Goal: Transaction & Acquisition: Purchase product/service

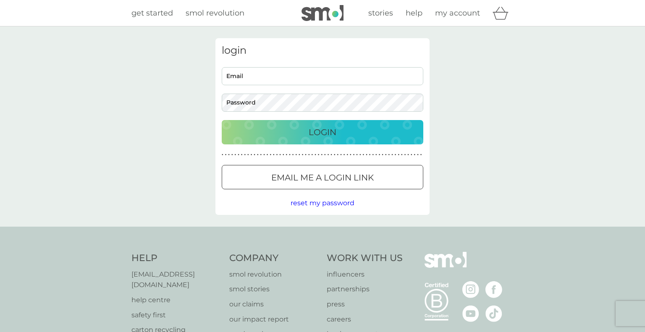
click at [267, 74] on input "Email" at bounding box center [322, 76] width 201 height 18
type input "angelan1@hotmail.co.uk"
click at [330, 132] on p "Login" at bounding box center [322, 131] width 28 height 13
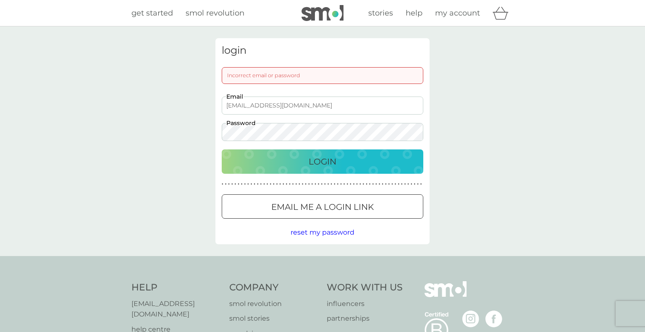
click at [326, 230] on span "reset my password" at bounding box center [322, 232] width 64 height 8
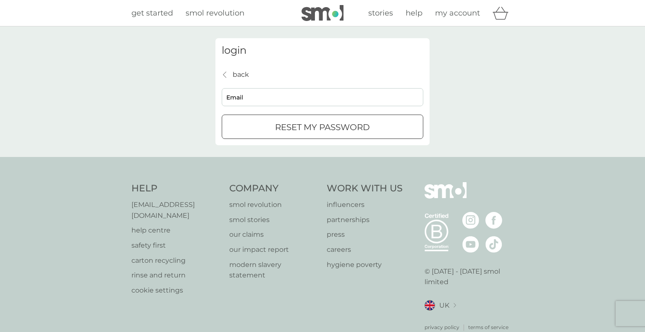
click at [261, 102] on input "Email" at bounding box center [322, 97] width 201 height 18
type input "angelan1@hotmail.co.uk"
click at [304, 134] on button "reset my password" at bounding box center [322, 127] width 201 height 24
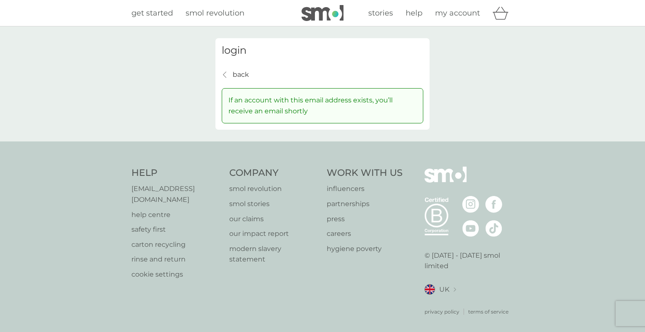
click at [452, 13] on span "my account" at bounding box center [457, 12] width 45 height 9
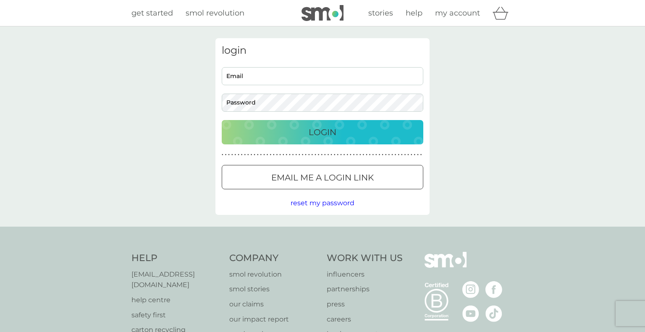
click at [233, 15] on span "smol revolution" at bounding box center [215, 12] width 59 height 9
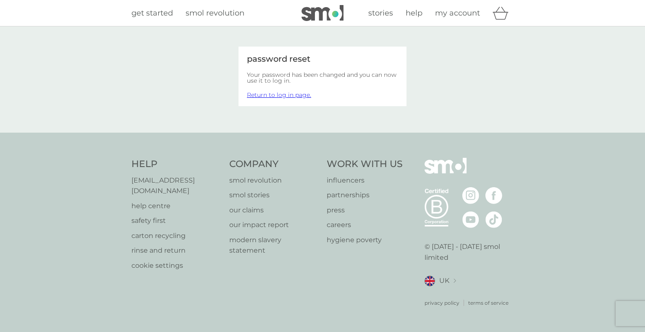
click at [456, 18] on span "my account" at bounding box center [457, 12] width 45 height 9
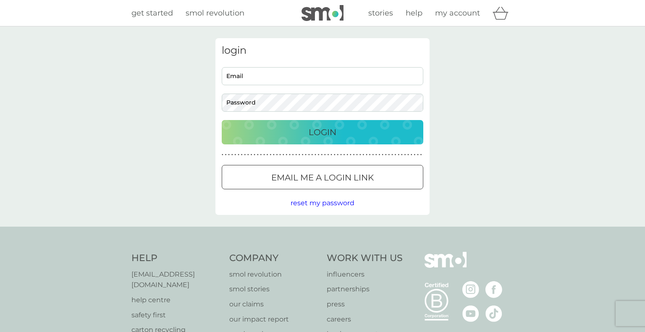
click at [267, 72] on input "Email" at bounding box center [322, 76] width 201 height 18
type input "[EMAIL_ADDRESS][DOMAIN_NAME]"
click at [332, 133] on p "Login" at bounding box center [322, 131] width 28 height 13
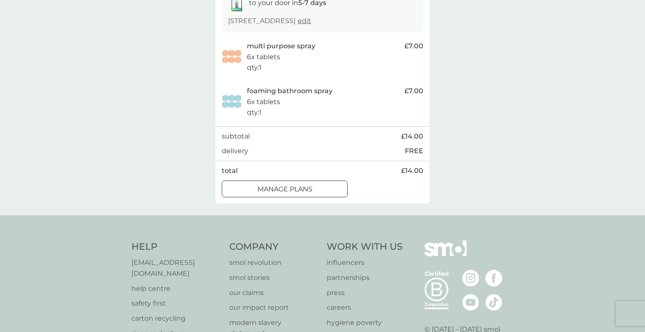
scroll to position [156, 0]
click at [308, 194] on p "manage plans" at bounding box center [284, 188] width 55 height 11
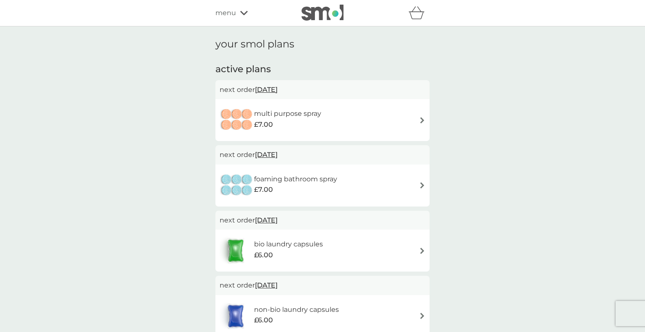
click at [421, 119] on img at bounding box center [422, 120] width 6 height 6
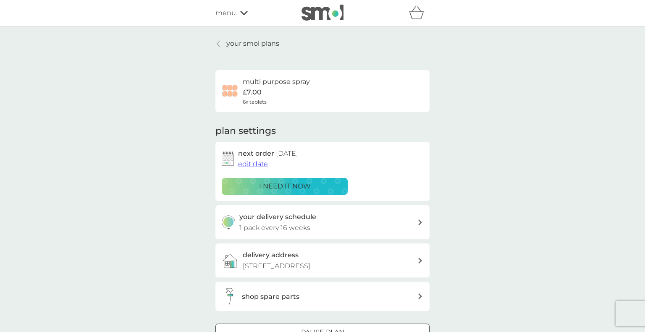
click at [253, 164] on span "edit date" at bounding box center [253, 164] width 30 height 8
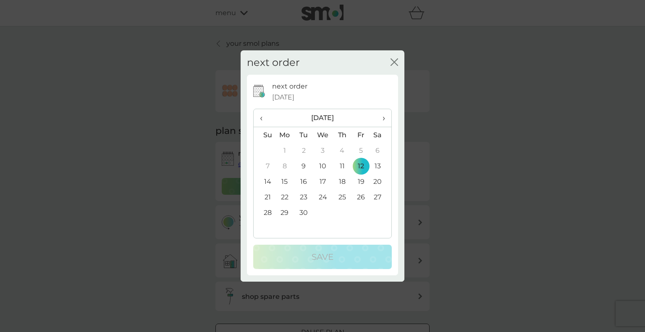
click at [385, 119] on th "›" at bounding box center [380, 118] width 21 height 18
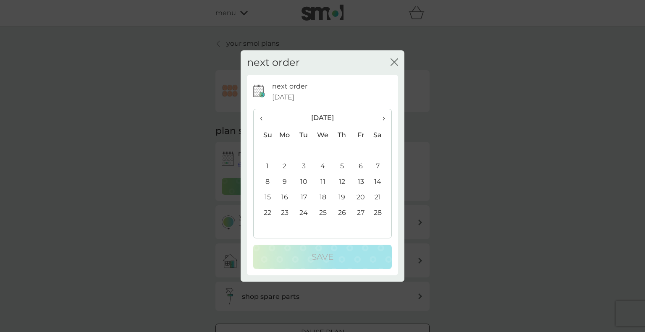
click at [385, 119] on th "›" at bounding box center [380, 118] width 21 height 18
click at [361, 195] on td "20" at bounding box center [360, 197] width 19 height 16
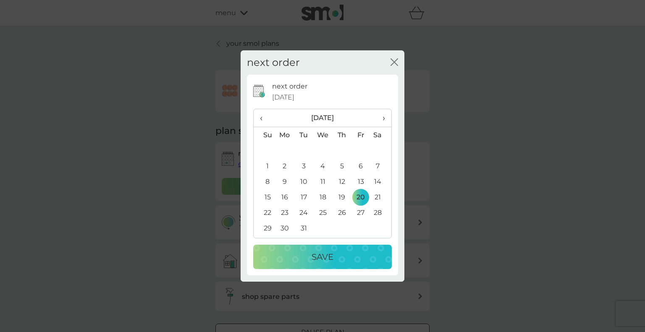
click at [325, 259] on p "Save" at bounding box center [322, 256] width 22 height 13
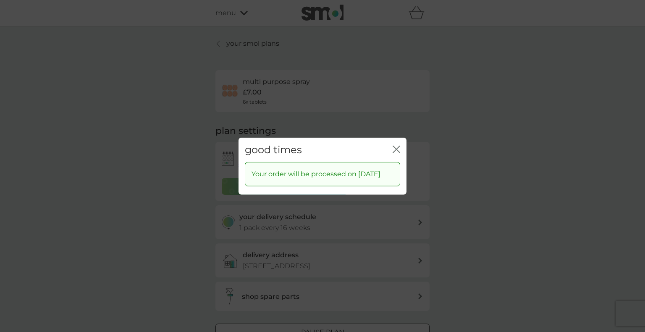
click at [393, 145] on icon "close" at bounding box center [396, 149] width 8 height 8
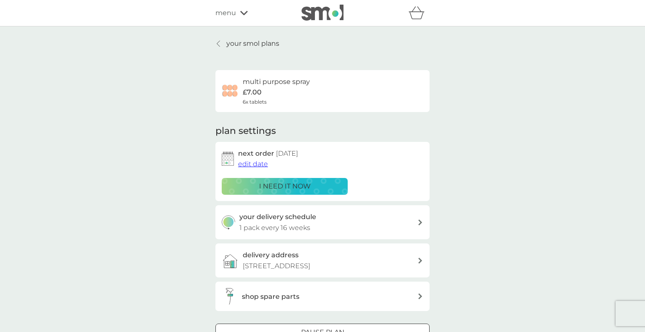
click at [218, 41] on icon at bounding box center [218, 43] width 3 height 7
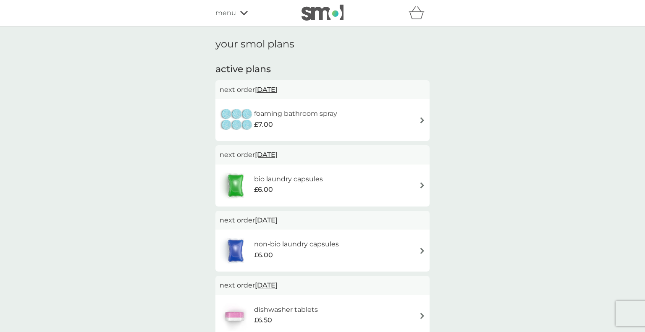
click at [422, 122] on img at bounding box center [422, 120] width 6 height 6
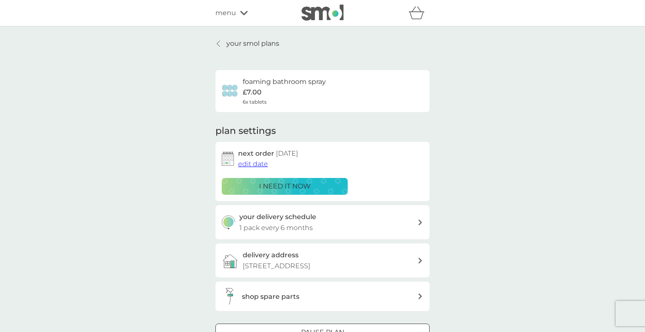
click at [257, 163] on span "edit date" at bounding box center [253, 164] width 30 height 8
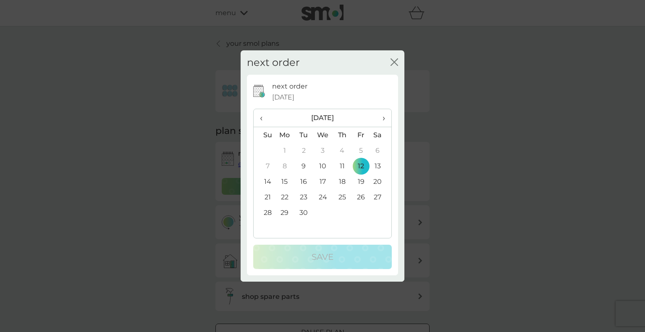
click at [384, 115] on span "›" at bounding box center [380, 118] width 8 height 18
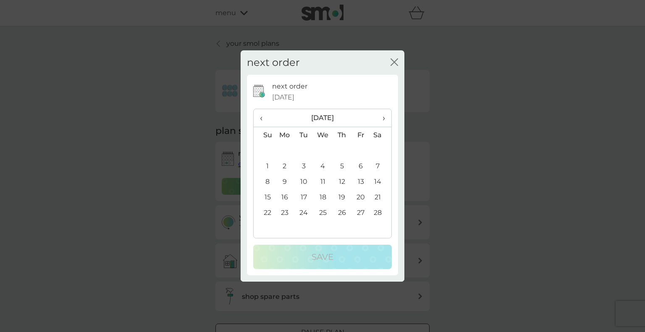
click at [384, 115] on span "›" at bounding box center [380, 118] width 8 height 18
click at [362, 196] on td "20" at bounding box center [360, 197] width 19 height 16
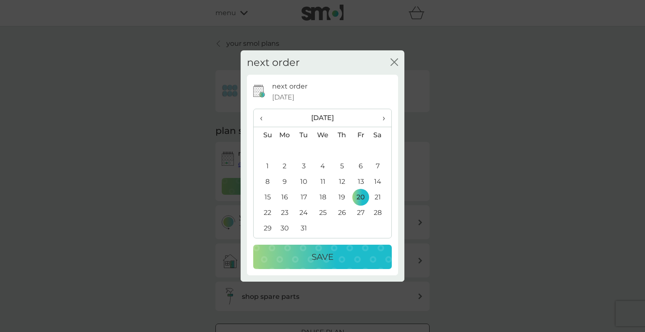
click at [323, 255] on p "Save" at bounding box center [322, 256] width 22 height 13
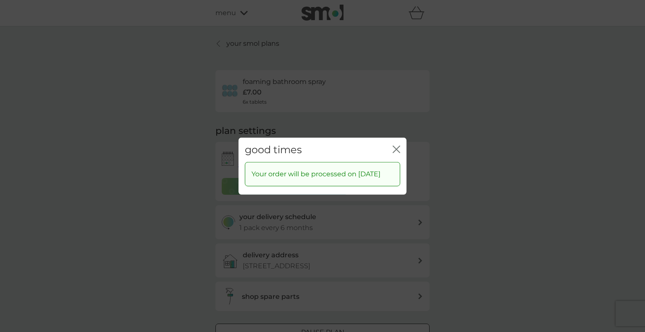
click at [397, 146] on icon "close" at bounding box center [397, 149] width 3 height 7
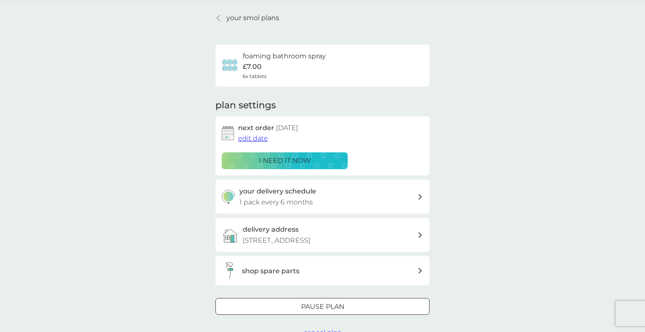
scroll to position [27, 0]
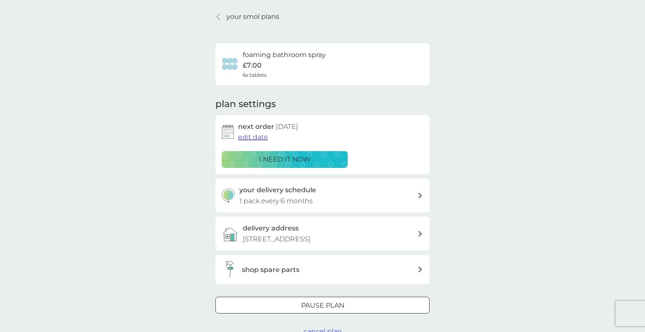
click at [219, 17] on icon at bounding box center [218, 16] width 3 height 7
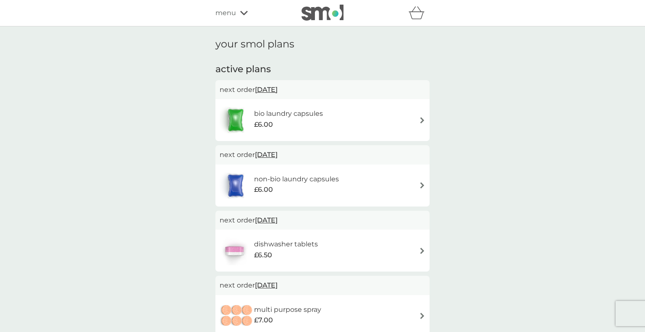
click at [267, 91] on span "10 Oct 2025" at bounding box center [266, 89] width 23 height 16
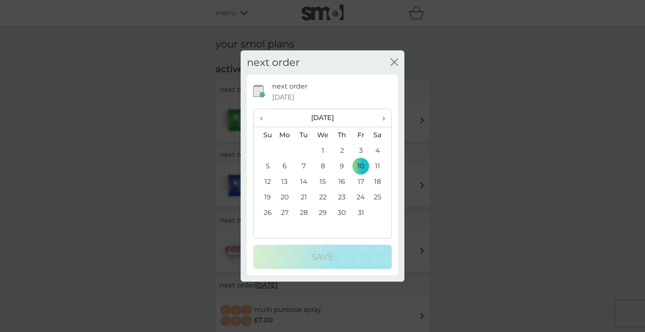
click at [384, 118] on span "›" at bounding box center [380, 118] width 8 height 18
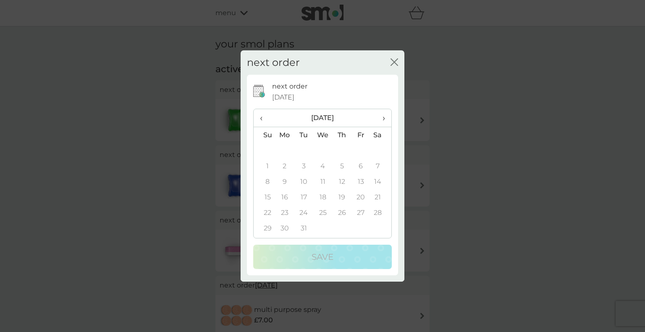
click at [384, 118] on span "›" at bounding box center [380, 118] width 8 height 18
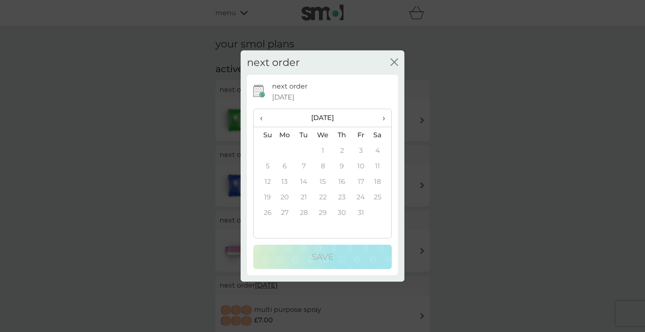
click at [384, 118] on span "›" at bounding box center [380, 118] width 8 height 18
click at [258, 116] on th "‹" at bounding box center [263, 118] width 21 height 18
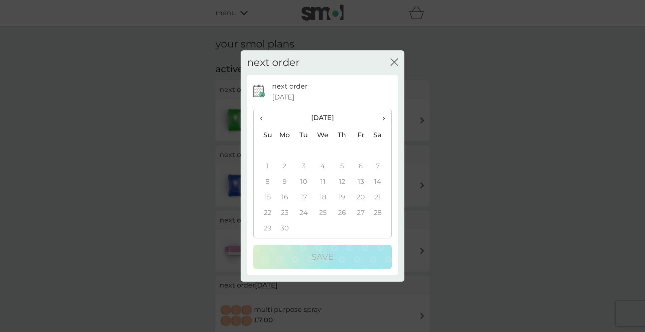
click at [261, 118] on span "‹" at bounding box center [264, 118] width 9 height 18
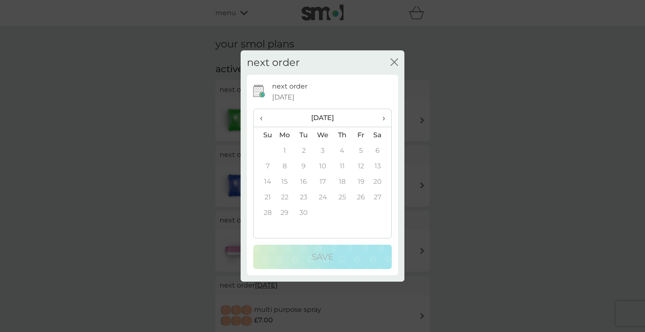
click at [261, 118] on span "‹" at bounding box center [264, 118] width 9 height 18
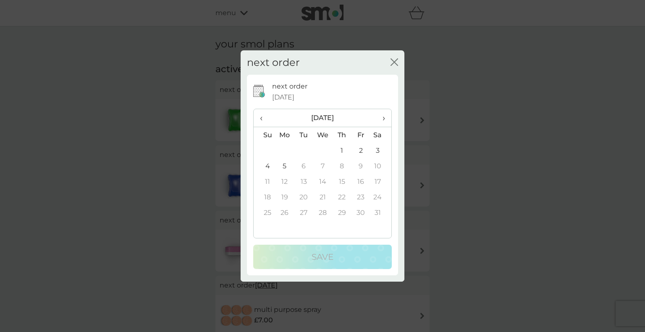
click at [261, 118] on span "‹" at bounding box center [264, 118] width 9 height 18
click at [392, 61] on icon "close" at bounding box center [394, 62] width 8 height 8
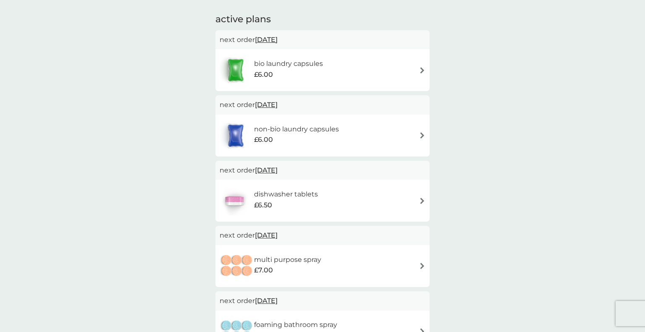
scroll to position [47, 0]
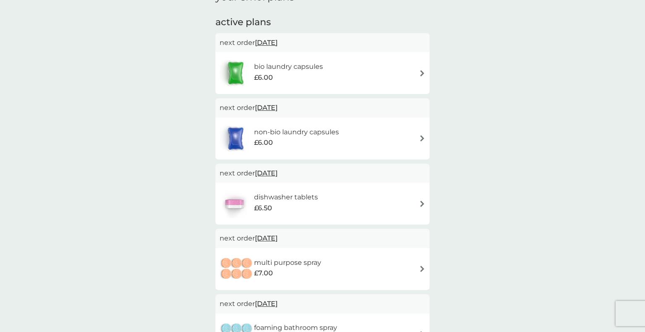
click at [271, 42] on span "10 Oct 2025" at bounding box center [266, 42] width 23 height 16
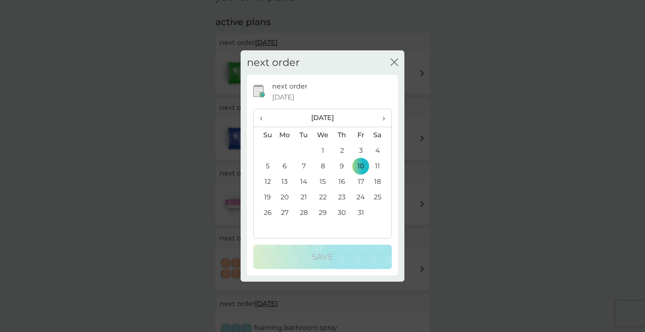
click at [384, 118] on span "›" at bounding box center [380, 118] width 8 height 18
click at [283, 165] on td "5" at bounding box center [284, 166] width 19 height 16
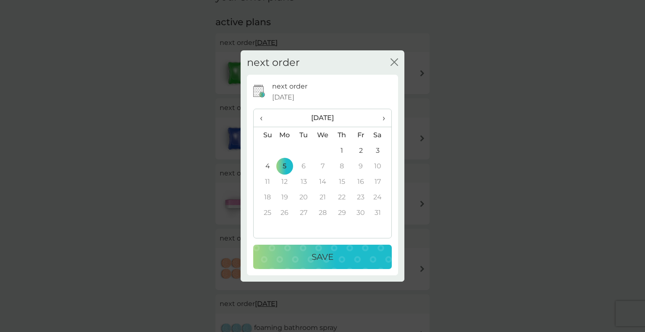
click at [324, 250] on p "Save" at bounding box center [322, 256] width 22 height 13
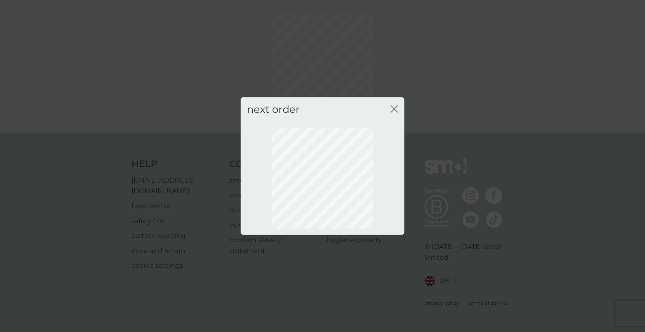
scroll to position [21, 0]
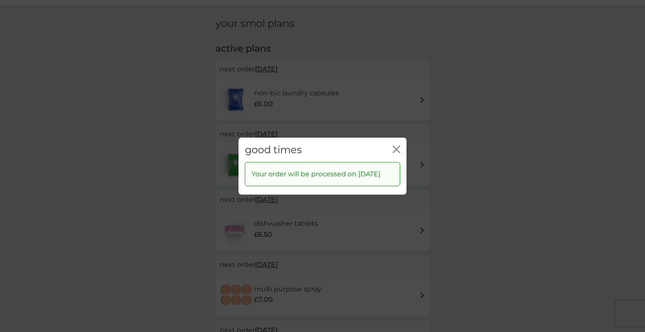
click at [396, 145] on icon "close" at bounding box center [396, 149] width 8 height 8
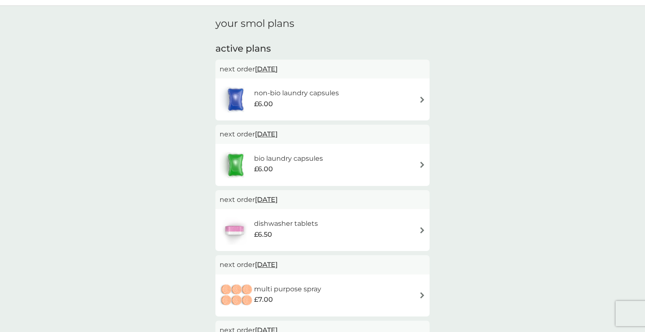
click at [272, 133] on span "5 Jan 2026" at bounding box center [266, 134] width 23 height 16
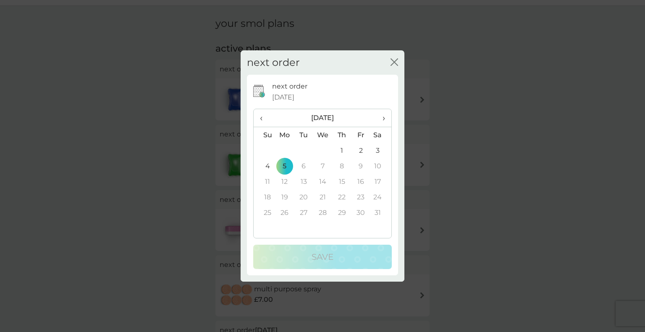
click at [450, 81] on div "next order close next order 5 Jan 2026 ‹ January 2026 › Su Mo Tu We Th Fr Sa 28…" at bounding box center [322, 166] width 645 height 332
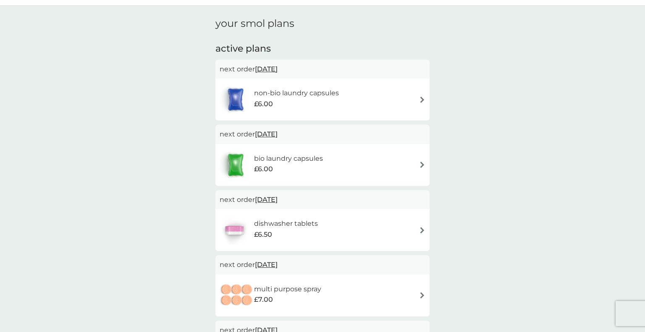
click at [271, 68] on span "10 Oct 2025" at bounding box center [266, 69] width 23 height 16
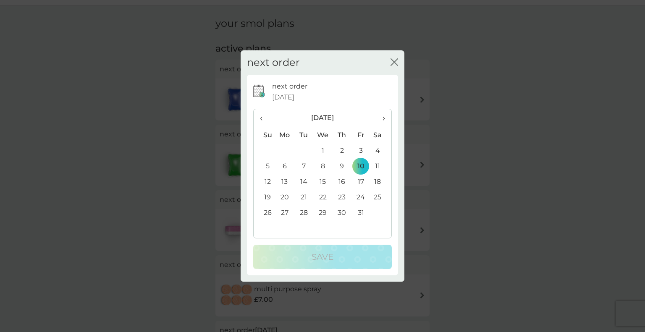
click at [381, 118] on span "›" at bounding box center [380, 118] width 8 height 18
click at [285, 166] on td "5" at bounding box center [284, 166] width 19 height 16
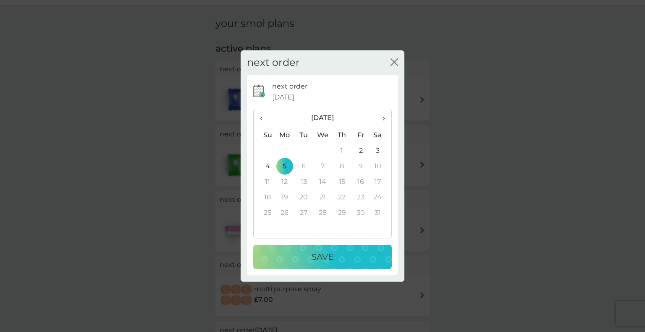
click at [323, 253] on p "Save" at bounding box center [322, 256] width 22 height 13
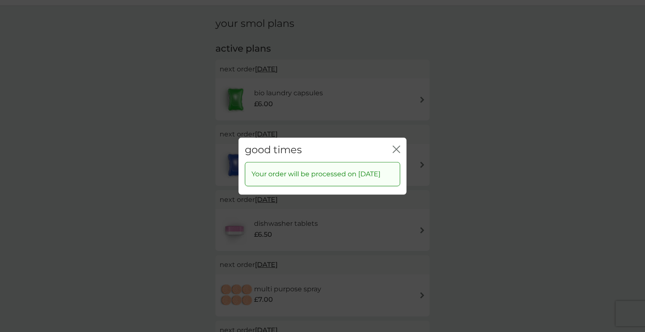
click at [397, 145] on icon "close" at bounding box center [396, 149] width 8 height 8
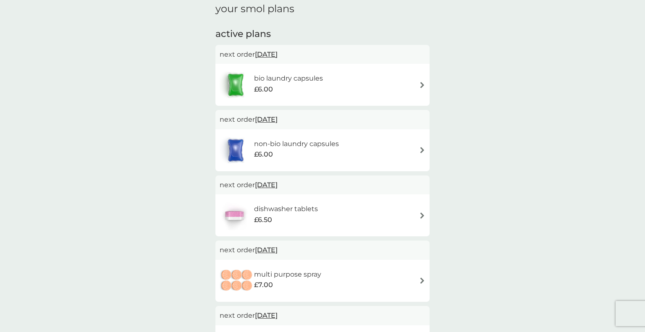
scroll to position [0, 0]
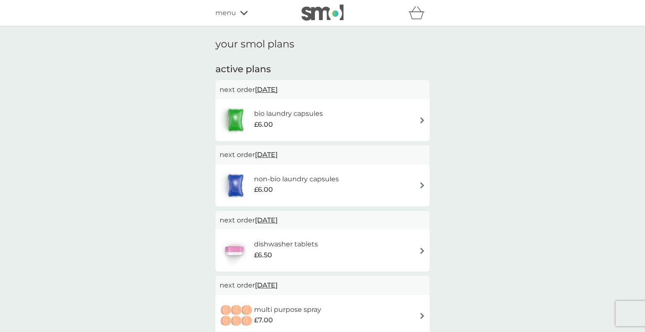
click at [243, 13] on icon at bounding box center [244, 12] width 8 height 5
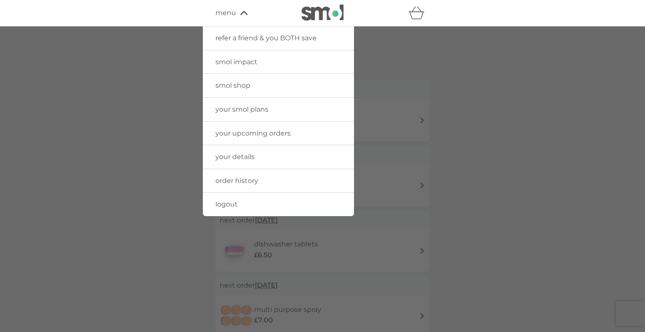
click at [248, 111] on span "your smol plans" at bounding box center [241, 109] width 53 height 8
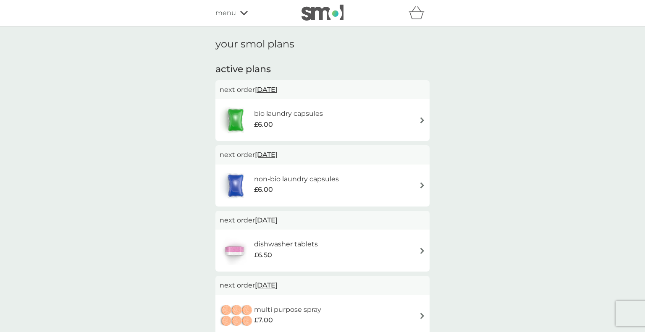
click at [423, 121] on img at bounding box center [422, 120] width 6 height 6
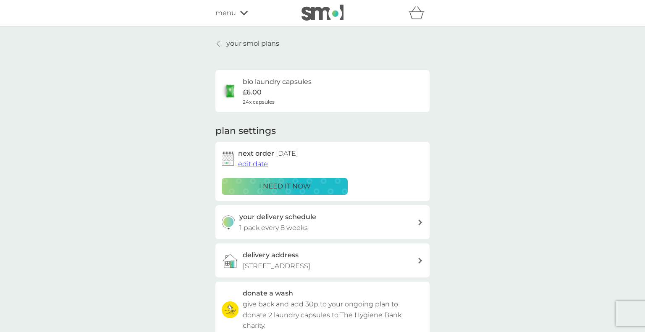
click at [253, 161] on span "edit date" at bounding box center [253, 164] width 30 height 8
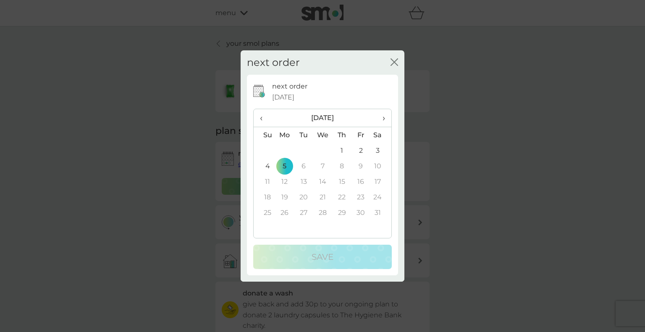
click at [396, 63] on icon "close" at bounding box center [394, 62] width 8 height 8
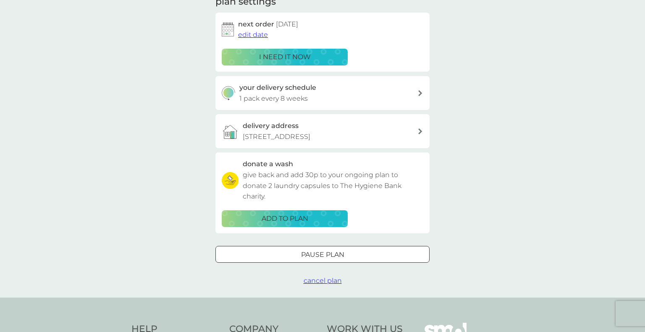
scroll to position [130, 0]
click at [326, 259] on div at bounding box center [322, 254] width 30 height 9
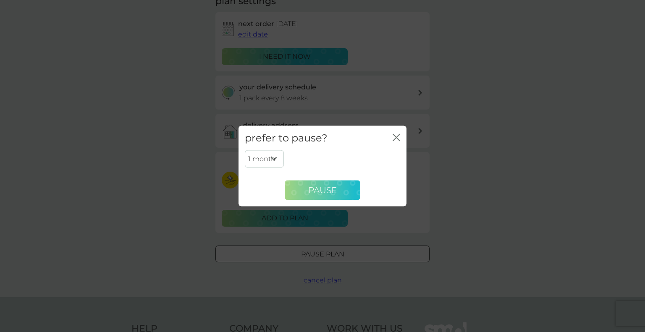
click at [331, 189] on span "Pause" at bounding box center [322, 190] width 29 height 10
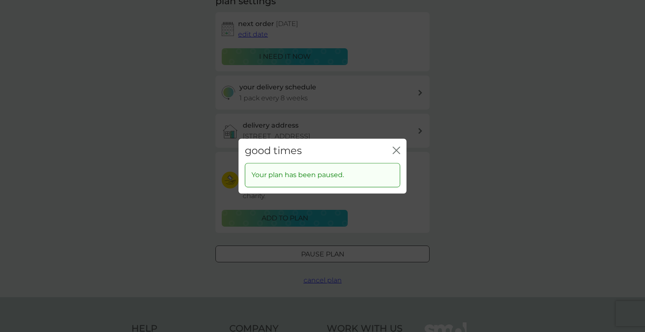
click at [398, 147] on icon "close" at bounding box center [397, 150] width 3 height 7
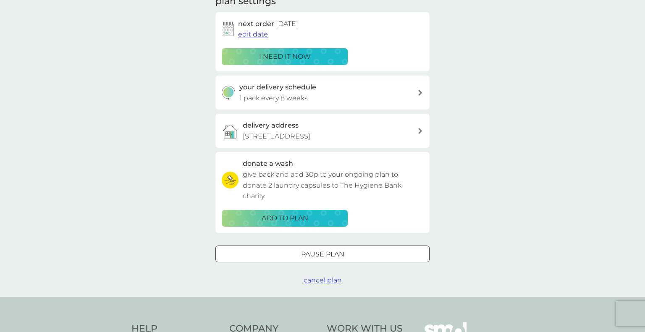
scroll to position [0, 0]
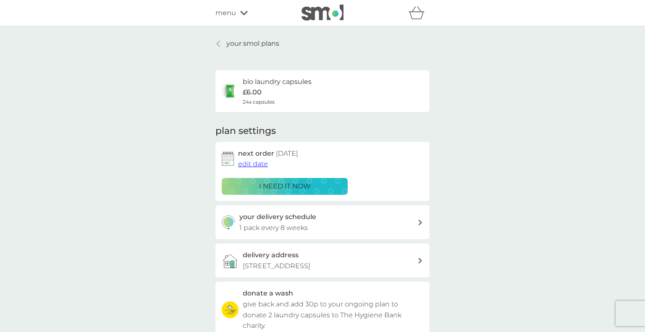
click at [219, 44] on icon at bounding box center [218, 43] width 3 height 7
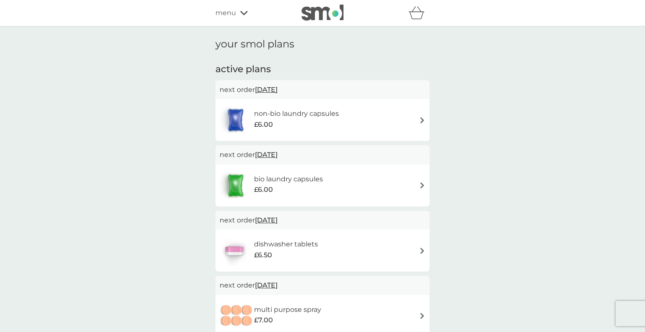
click at [274, 155] on span "5 Feb 2026" at bounding box center [266, 154] width 23 height 16
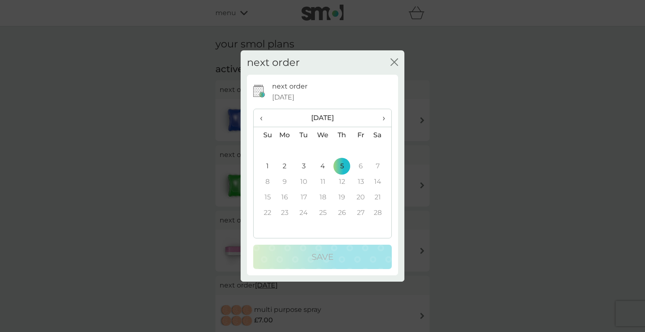
click at [392, 64] on icon "close" at bounding box center [392, 62] width 3 height 7
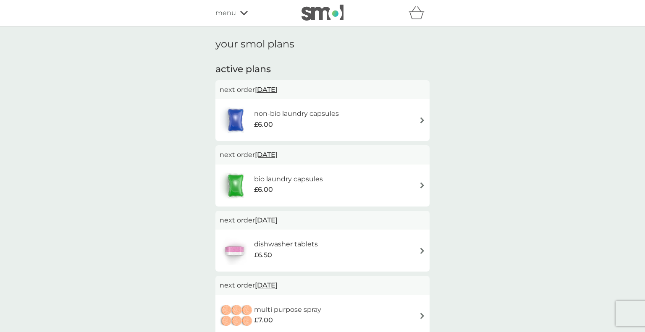
click at [420, 184] on img at bounding box center [422, 185] width 6 height 6
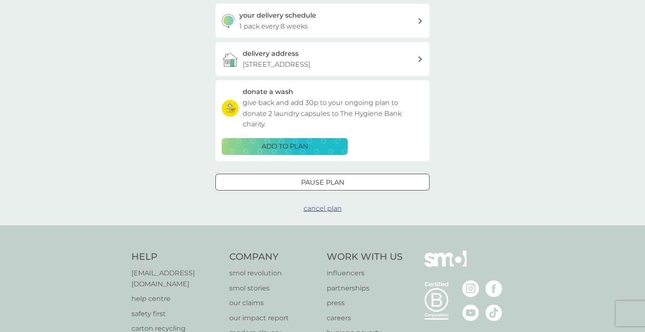
scroll to position [200, 0]
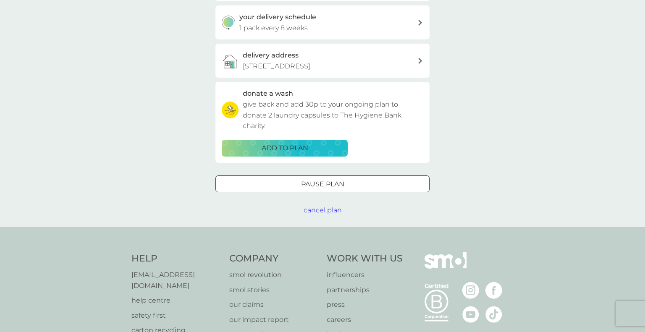
click at [340, 190] on p "Pause plan" at bounding box center [322, 184] width 43 height 11
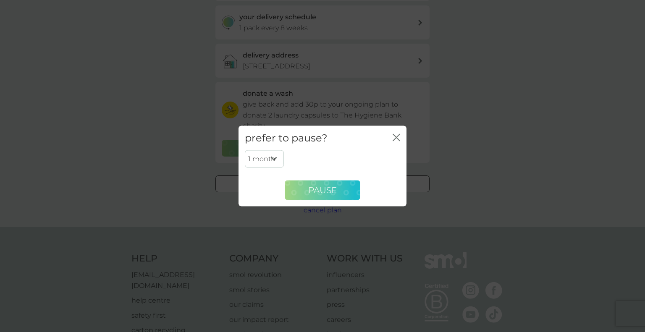
click at [322, 191] on span "Pause" at bounding box center [322, 190] width 29 height 10
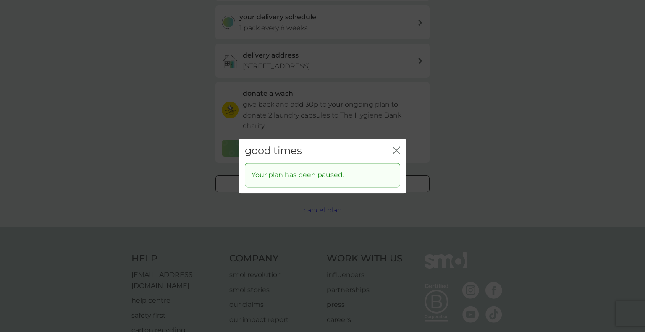
click at [397, 150] on icon "close" at bounding box center [397, 150] width 3 height 7
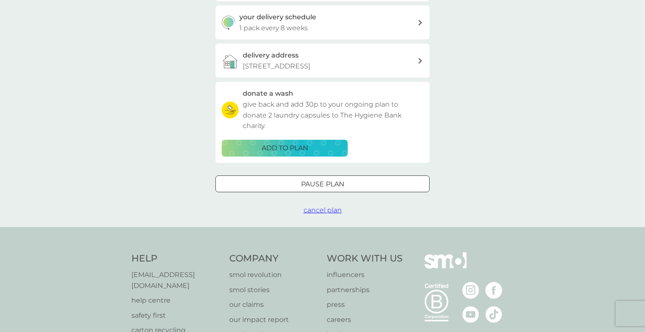
click at [332, 214] on span "cancel plan" at bounding box center [322, 210] width 38 height 8
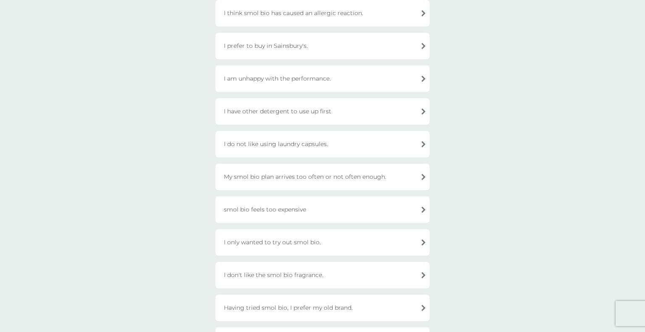
scroll to position [102, 0]
click at [421, 105] on div "I have other detergent to use up first" at bounding box center [322, 108] width 214 height 26
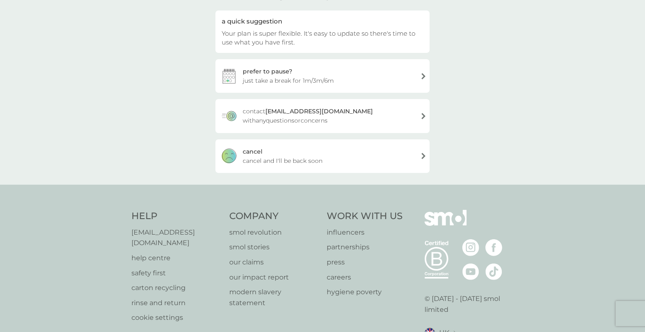
scroll to position [79, 0]
click at [421, 157] on div "cancel cancel and I'll be back soon" at bounding box center [322, 157] width 214 height 34
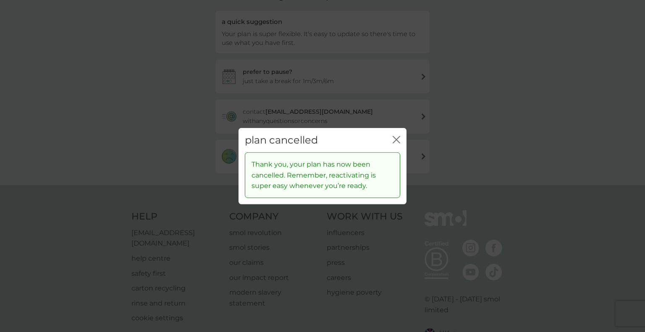
click at [394, 135] on div "close" at bounding box center [396, 140] width 8 height 12
click at [395, 140] on icon "close" at bounding box center [396, 140] width 8 height 8
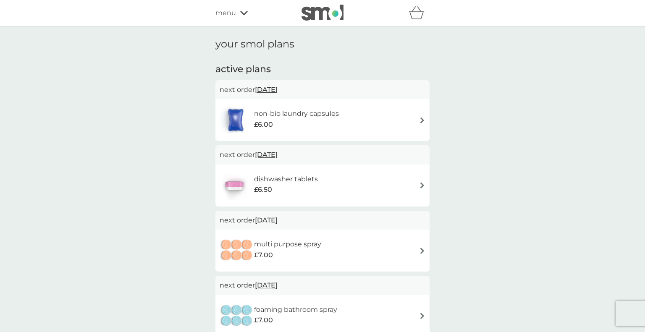
click at [421, 120] on img at bounding box center [422, 120] width 6 height 6
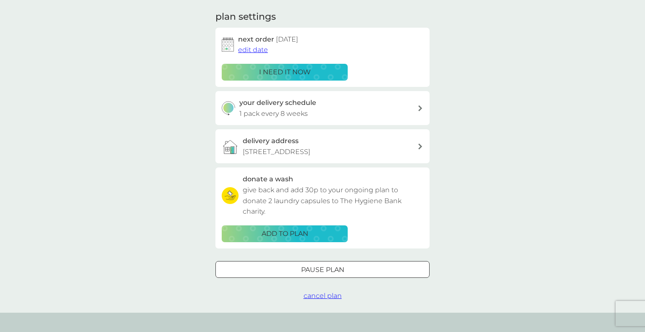
scroll to position [164, 0]
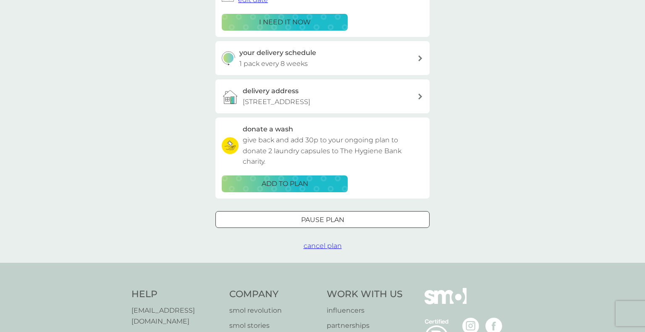
click at [324, 250] on span "cancel plan" at bounding box center [322, 246] width 38 height 8
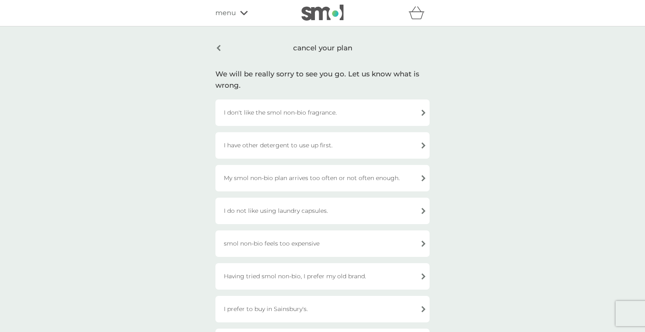
click at [421, 146] on div "I have other detergent to use up first." at bounding box center [322, 145] width 214 height 26
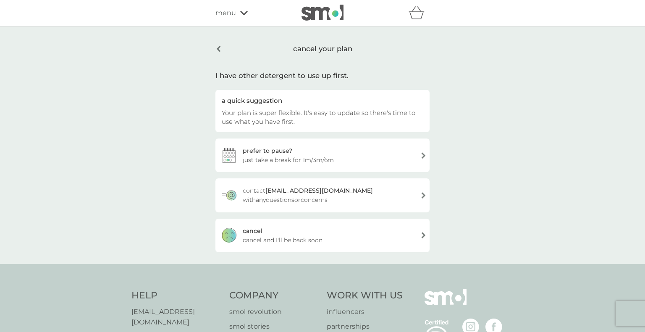
click at [261, 235] on div "cancel" at bounding box center [253, 230] width 20 height 9
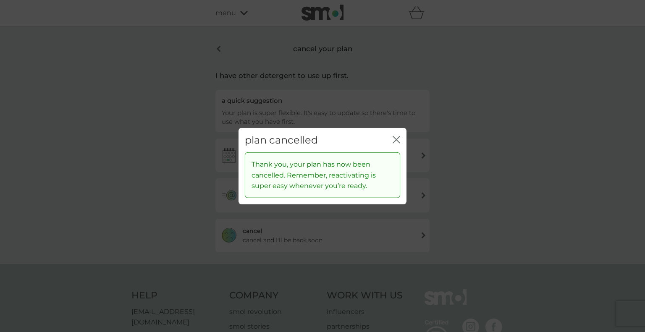
click at [397, 138] on icon "close" at bounding box center [396, 140] width 8 height 8
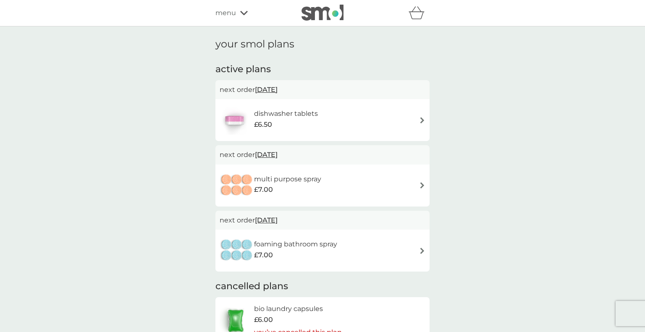
click at [421, 120] on img at bounding box center [422, 120] width 6 height 6
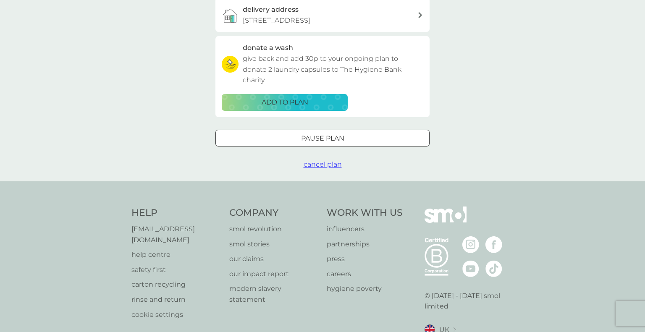
scroll to position [295, 0]
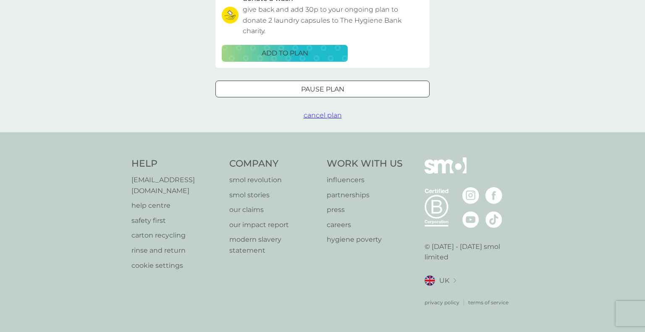
click at [329, 119] on span "cancel plan" at bounding box center [322, 115] width 38 height 8
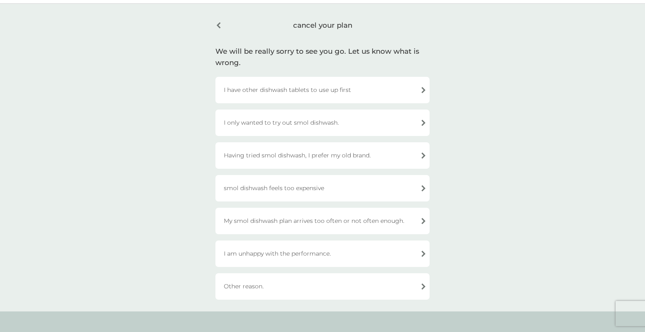
scroll to position [24, 0]
click at [421, 284] on div "Other reason." at bounding box center [322, 285] width 214 height 26
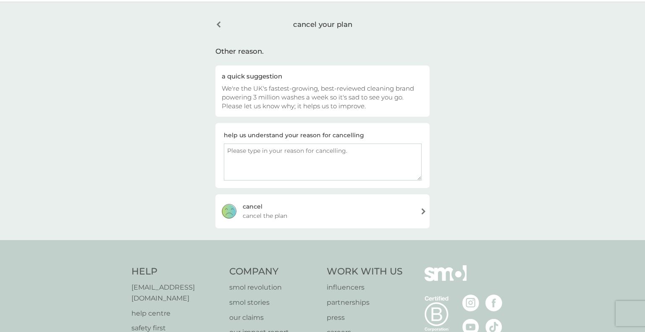
click at [254, 204] on div "cancel" at bounding box center [253, 206] width 20 height 9
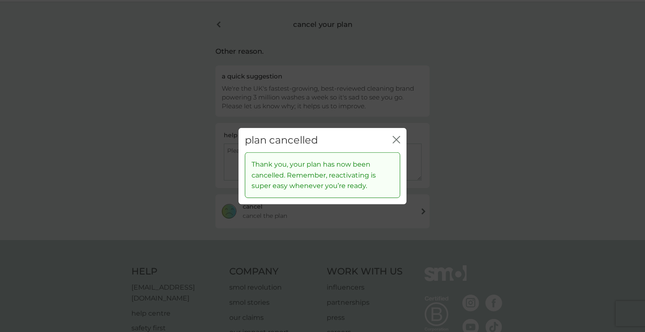
click at [396, 134] on div "close" at bounding box center [396, 140] width 8 height 12
click at [395, 137] on icon "close" at bounding box center [396, 140] width 8 height 8
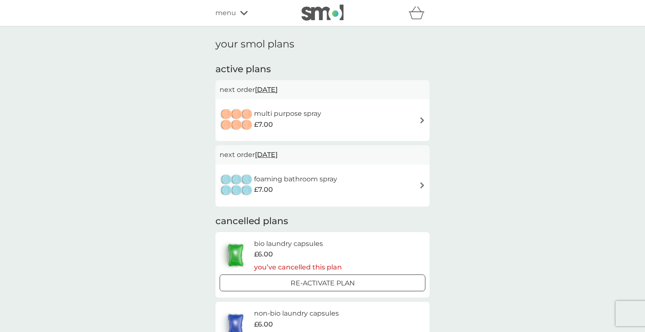
click at [240, 10] on icon at bounding box center [244, 12] width 8 height 5
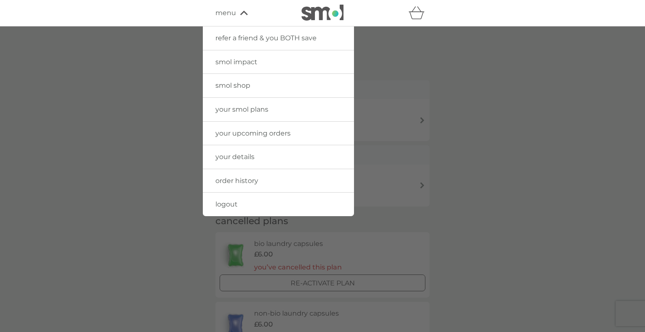
click at [240, 85] on span "smol shop" at bounding box center [232, 85] width 35 height 8
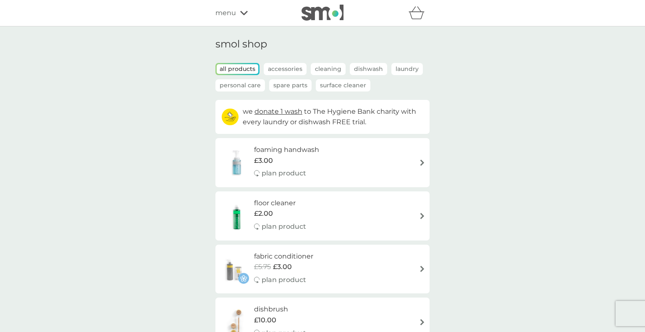
click at [295, 172] on p "plan product" at bounding box center [283, 173] width 44 height 11
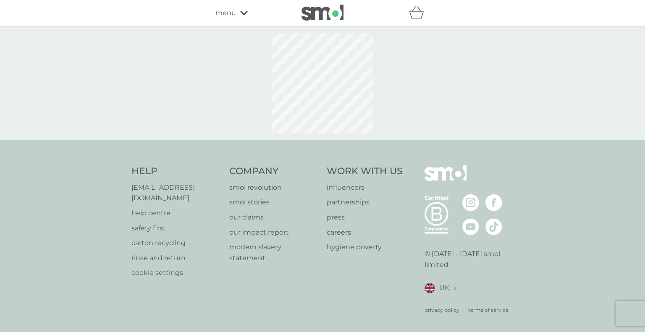
select select "119"
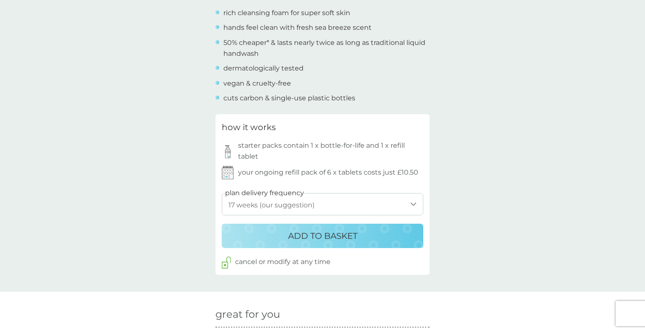
scroll to position [337, 0]
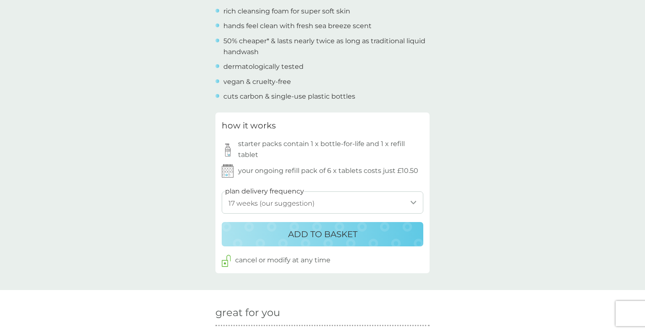
click at [335, 238] on p "ADD TO BASKET" at bounding box center [322, 233] width 69 height 13
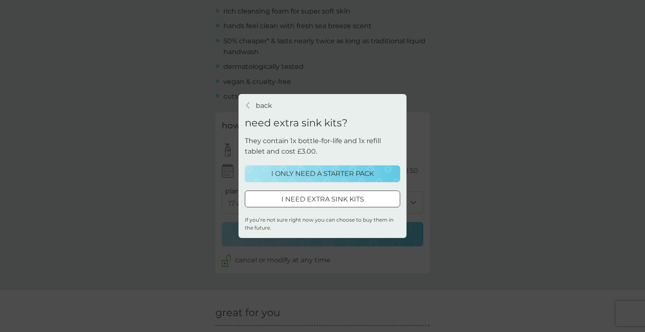
click at [336, 176] on p "I ONLY NEED A STARTER PACK" at bounding box center [322, 173] width 102 height 11
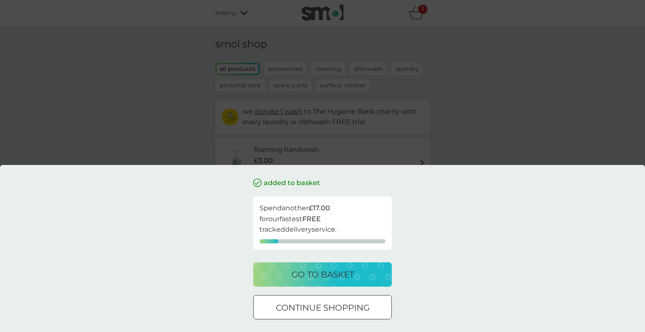
click at [488, 111] on div "added to basket Spend another £17.00 for our fastest FREE tracked delivery serv…" at bounding box center [322, 166] width 645 height 332
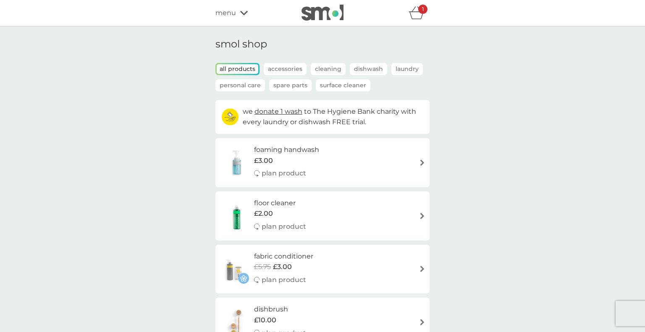
click at [419, 164] on img at bounding box center [422, 162] width 6 height 6
select select "119"
click at [419, 215] on img at bounding box center [422, 216] width 6 height 6
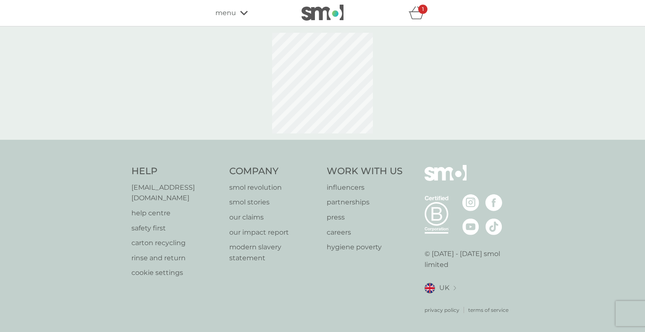
select select "84"
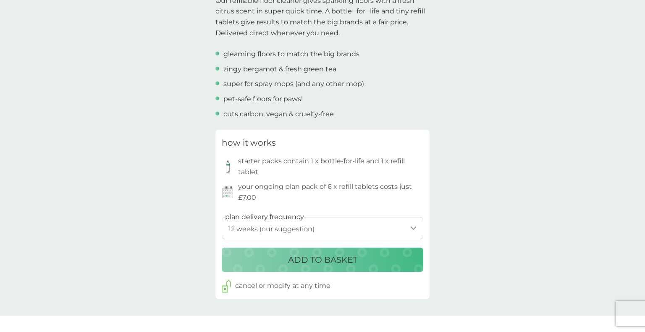
scroll to position [285, 0]
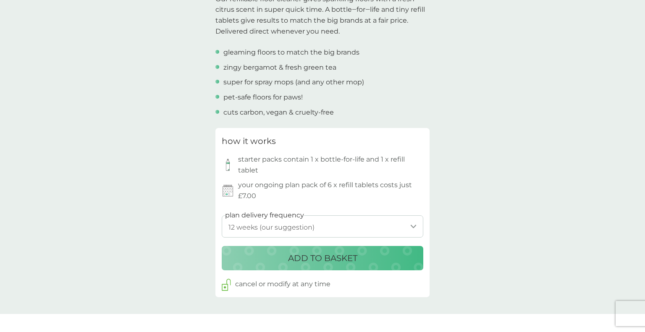
click at [335, 258] on p "ADD TO BASKET" at bounding box center [322, 257] width 69 height 13
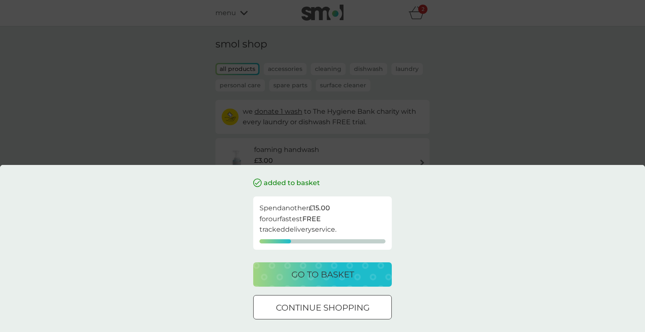
click at [343, 270] on p "go to basket" at bounding box center [322, 274] width 63 height 13
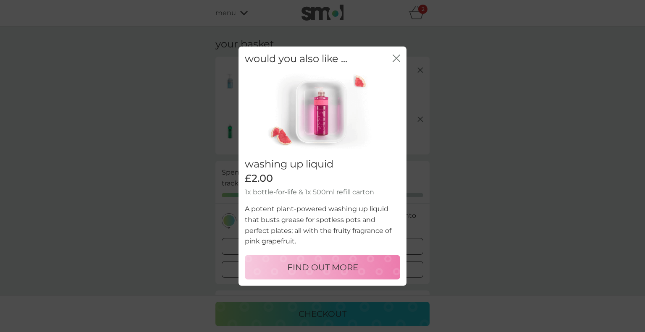
click at [397, 55] on icon "close" at bounding box center [396, 58] width 8 height 8
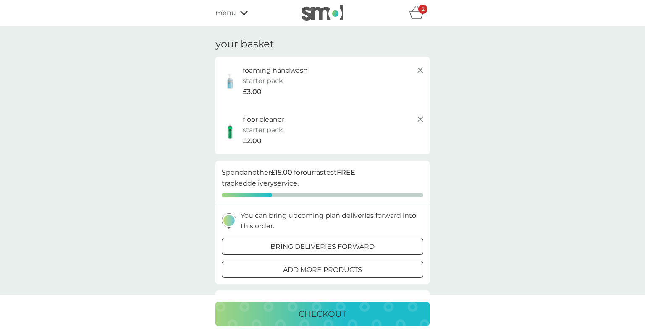
click at [419, 121] on icon at bounding box center [420, 119] width 10 height 10
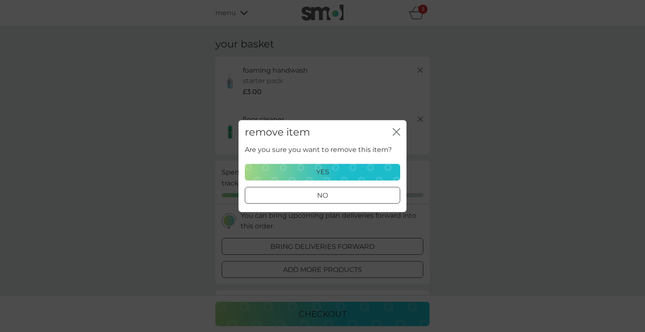
click at [334, 175] on div "yes" at bounding box center [322, 172] width 144 height 11
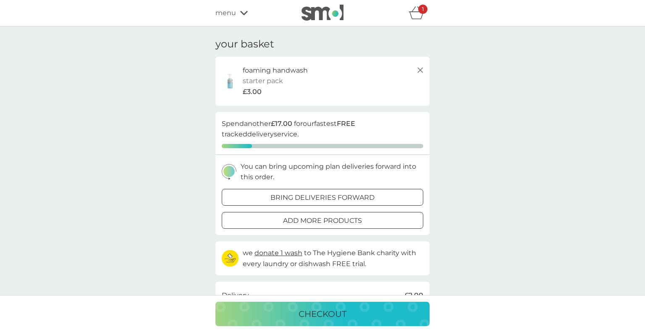
click at [421, 70] on line at bounding box center [420, 70] width 5 height 5
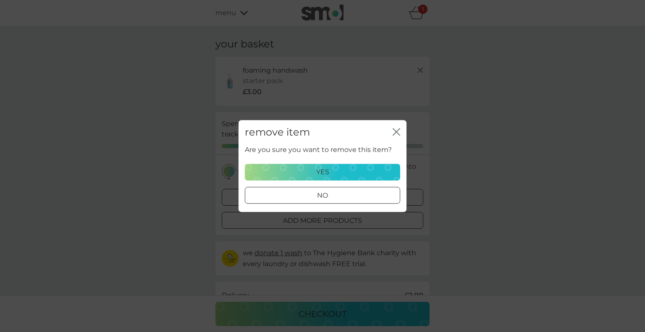
click at [344, 172] on div "yes" at bounding box center [322, 172] width 144 height 11
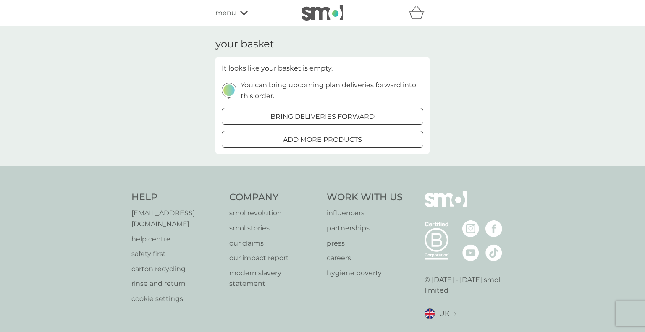
click at [240, 12] on icon at bounding box center [244, 12] width 8 height 5
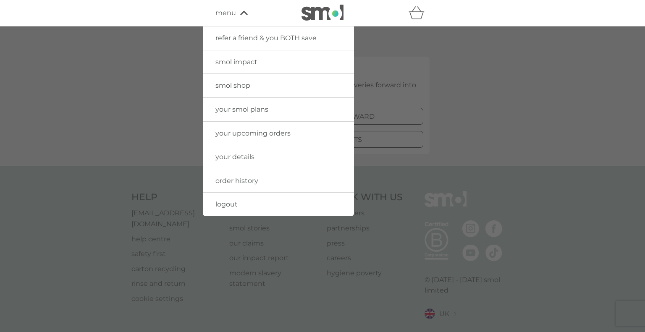
click at [250, 110] on span "your smol plans" at bounding box center [241, 109] width 53 height 8
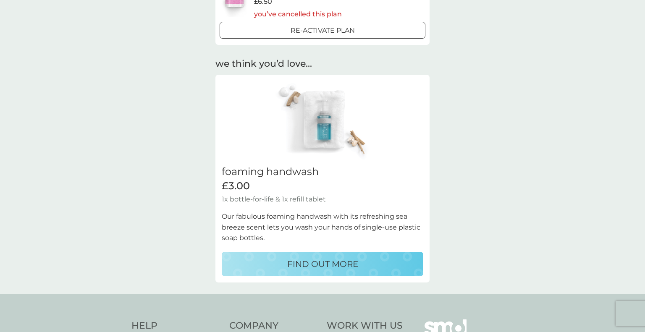
scroll to position [394, 0]
click at [350, 264] on p "FIND OUT MORE" at bounding box center [322, 262] width 71 height 13
select select "119"
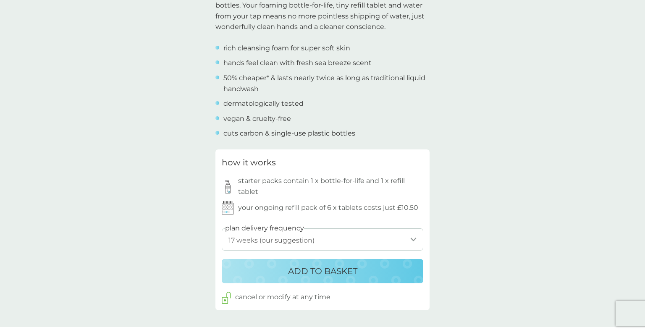
scroll to position [301, 0]
click at [410, 240] on select "1 week 2 weeks 3 weeks 4 weeks 5 weeks 6 weeks 7 weeks 8 weeks 9 weeks 10 weeks…" at bounding box center [322, 239] width 201 height 22
click at [515, 223] on div "back Excellent products and service Excellent products and service. - Sue Excel…" at bounding box center [322, 306] width 645 height 1139
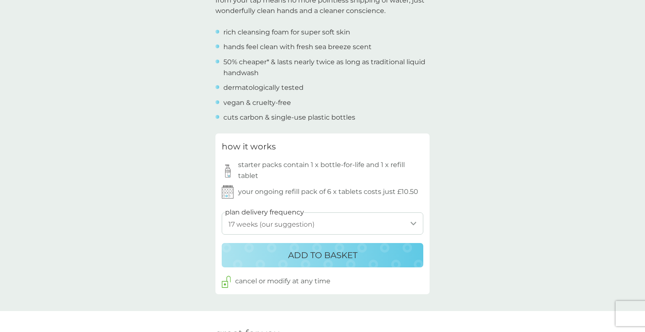
scroll to position [317, 0]
click at [355, 251] on p "ADD TO BASKET" at bounding box center [322, 254] width 69 height 13
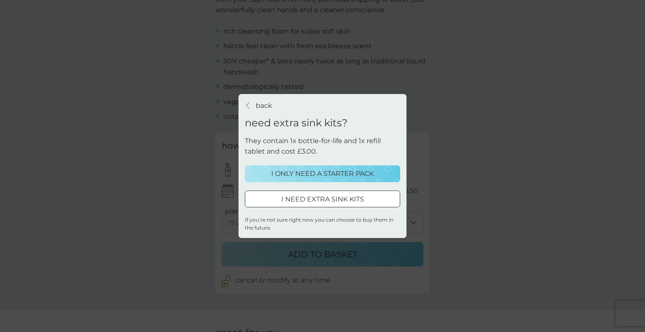
click at [347, 176] on p "I ONLY NEED A STARTER PACK" at bounding box center [322, 173] width 102 height 11
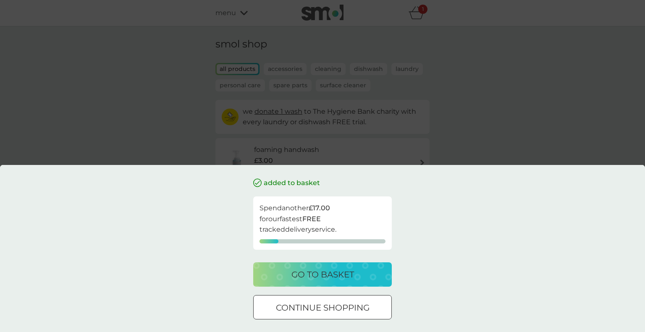
click at [529, 146] on div "added to basket Spend another £17.00 for our fastest FREE tracked delivery serv…" at bounding box center [322, 166] width 645 height 332
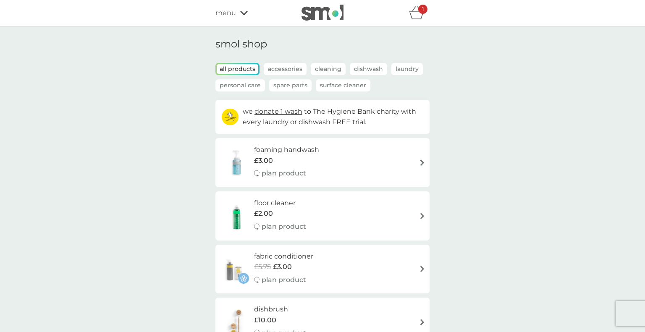
click at [421, 215] on img at bounding box center [422, 216] width 6 height 6
select select "84"
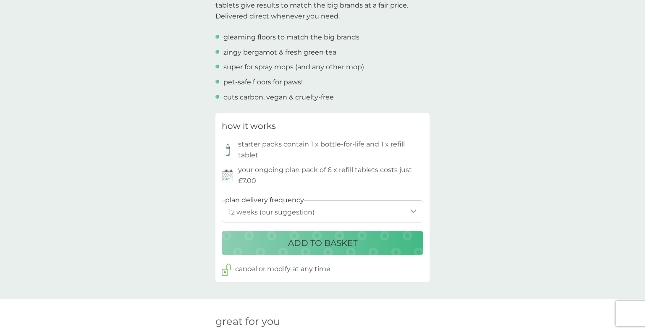
scroll to position [303, 0]
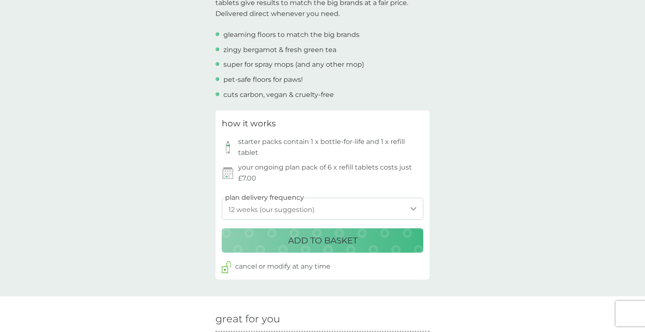
click at [330, 239] on p "ADD TO BASKET" at bounding box center [322, 240] width 69 height 13
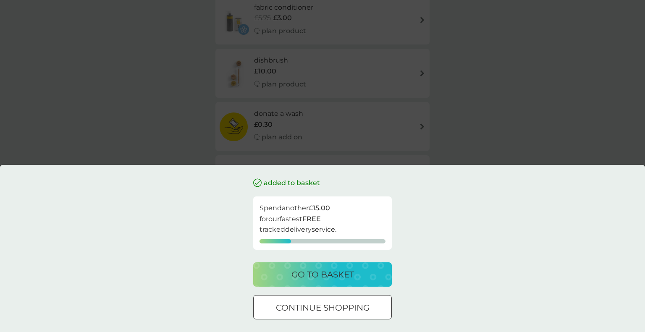
scroll to position [275, 0]
click at [489, 154] on div "added to basket Spend another £15.00 for our fastest FREE tracked delivery serv…" at bounding box center [322, 166] width 645 height 332
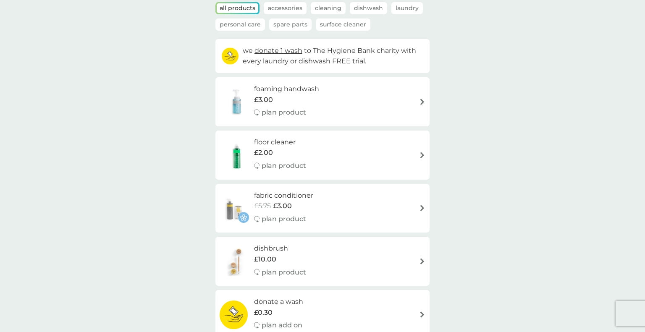
scroll to position [64, 0]
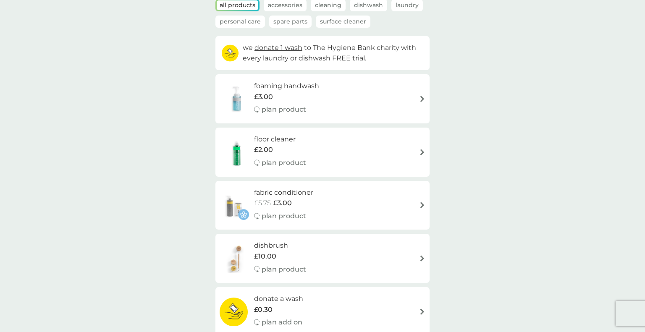
click at [287, 193] on h6 "fabric conditioner" at bounding box center [283, 192] width 59 height 11
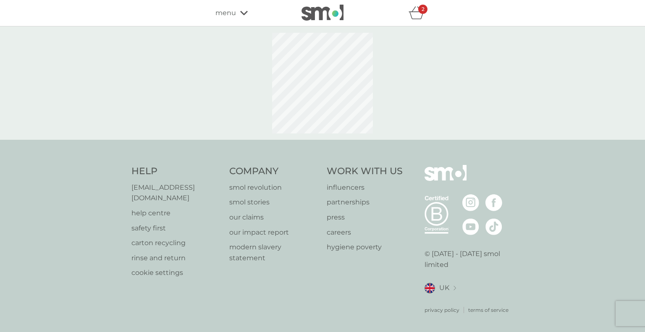
select select "182"
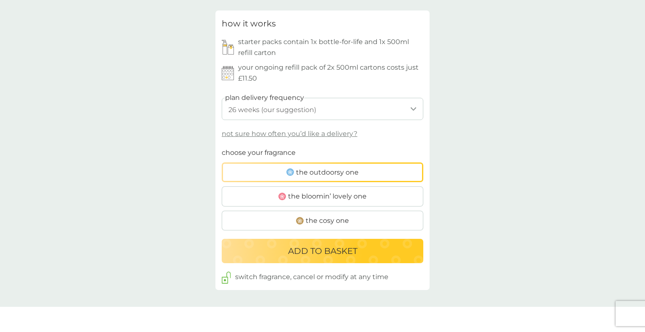
scroll to position [407, 0]
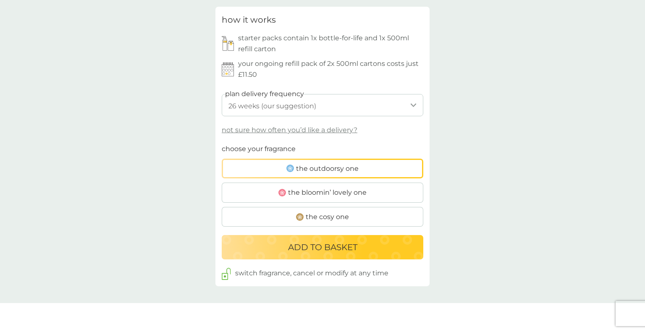
click at [350, 192] on span "the bloomin’ lovely one" at bounding box center [327, 192] width 78 height 11
click at [222, 144] on input "the bloomin’ lovely one" at bounding box center [222, 144] width 0 height 0
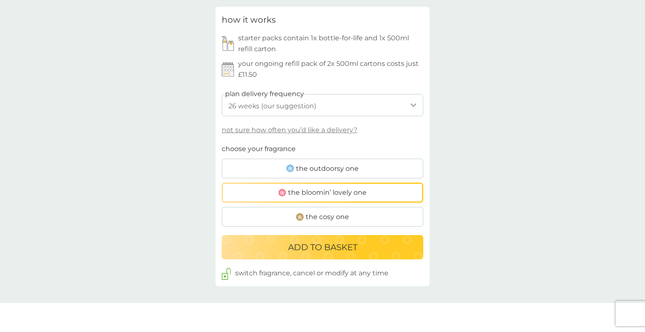
click at [348, 244] on p "ADD TO BASKET" at bounding box center [322, 246] width 69 height 13
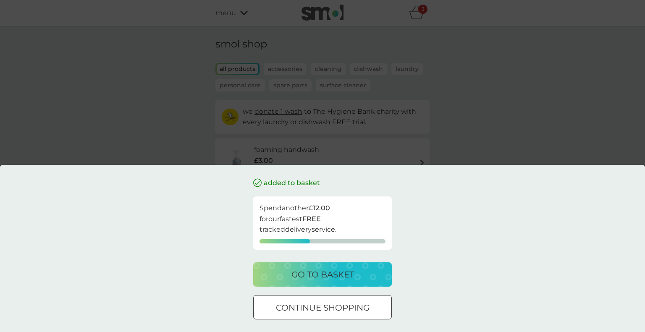
click at [333, 271] on p "go to basket" at bounding box center [322, 274] width 63 height 13
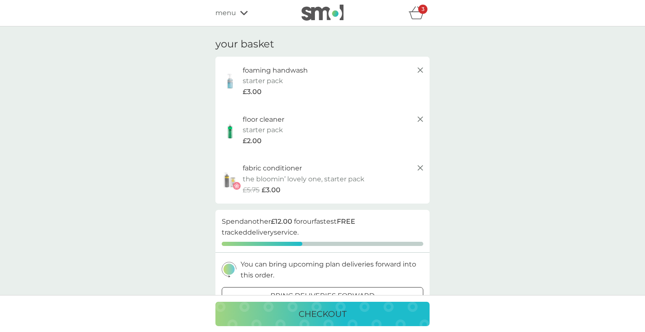
click at [242, 13] on icon at bounding box center [244, 12] width 8 height 5
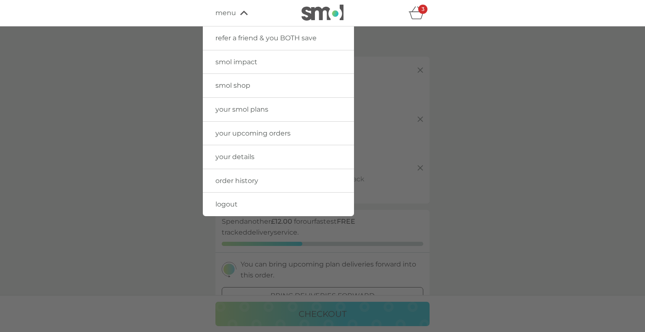
click at [251, 112] on span "your smol plans" at bounding box center [241, 109] width 53 height 8
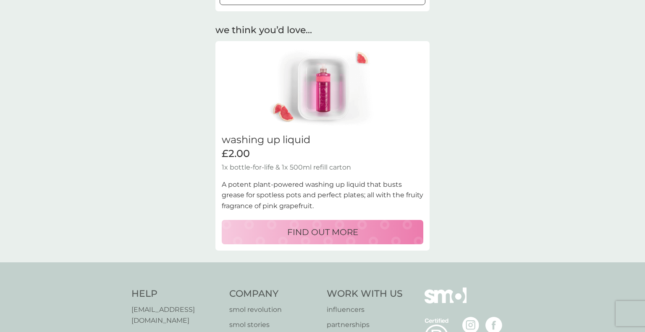
scroll to position [424, 0]
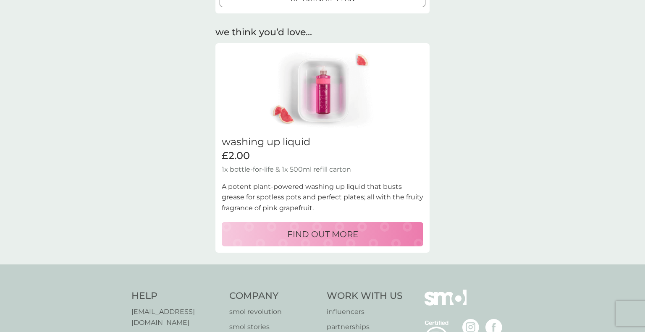
click at [342, 233] on p "FIND OUT MORE" at bounding box center [322, 233] width 71 height 13
select select "112"
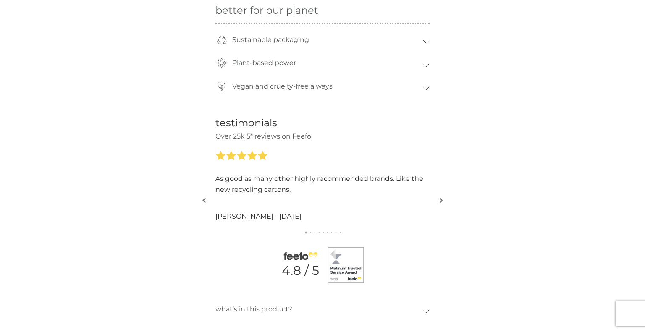
scroll to position [732, 0]
click at [441, 191] on button "button" at bounding box center [441, 201] width 6 height 42
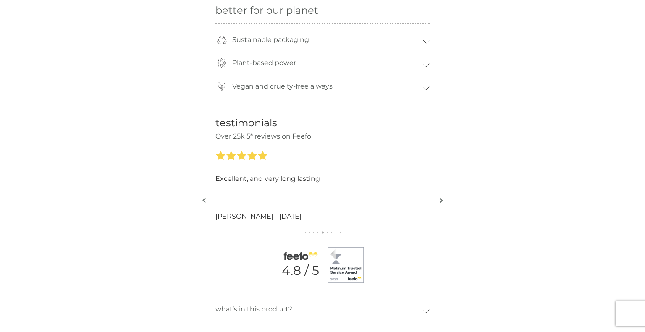
click at [441, 191] on button "button" at bounding box center [441, 201] width 6 height 42
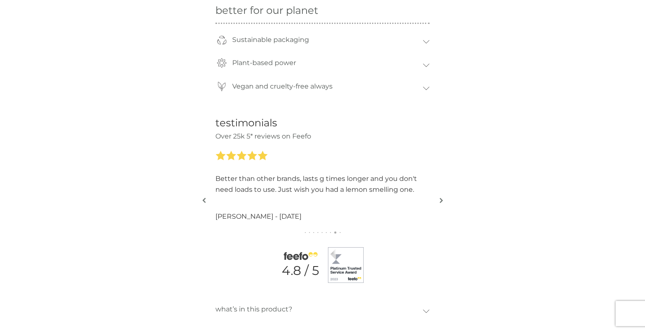
click at [441, 191] on button "button" at bounding box center [441, 201] width 6 height 42
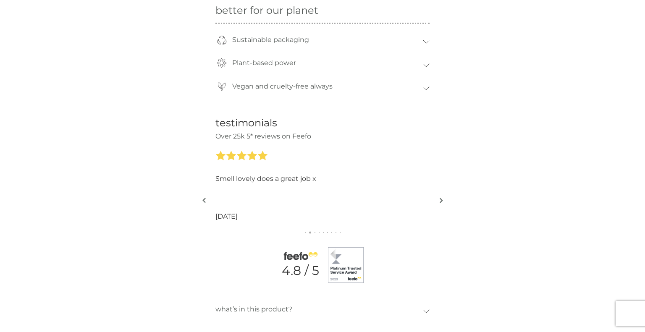
click at [441, 191] on button "button" at bounding box center [441, 201] width 6 height 42
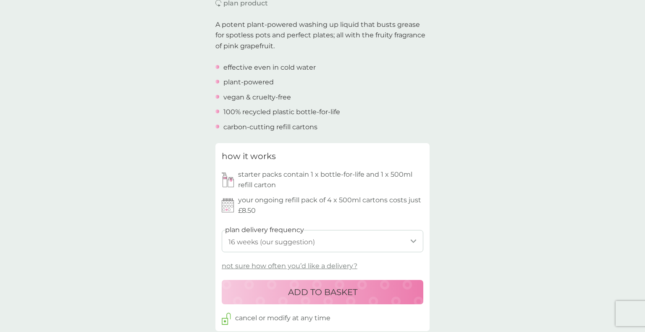
scroll to position [0, 0]
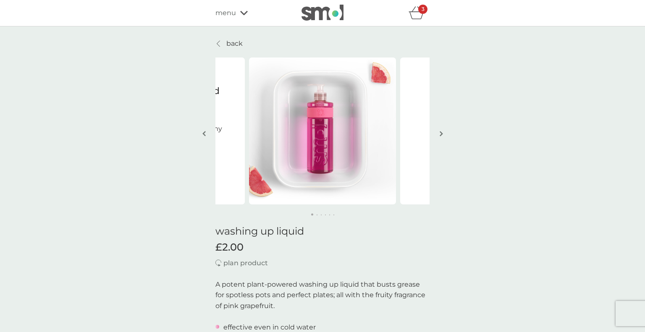
click at [417, 10] on icon "basket" at bounding box center [416, 12] width 16 height 13
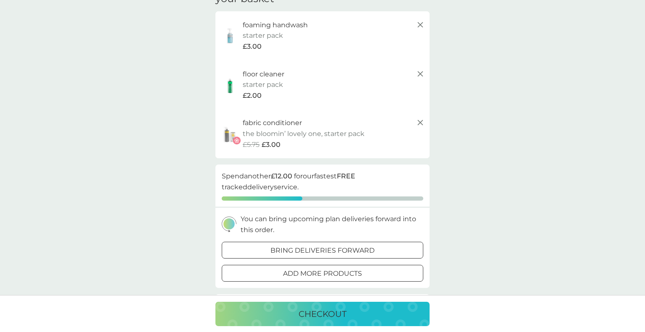
scroll to position [46, 0]
click at [358, 248] on p "bring deliveries forward" at bounding box center [322, 249] width 104 height 11
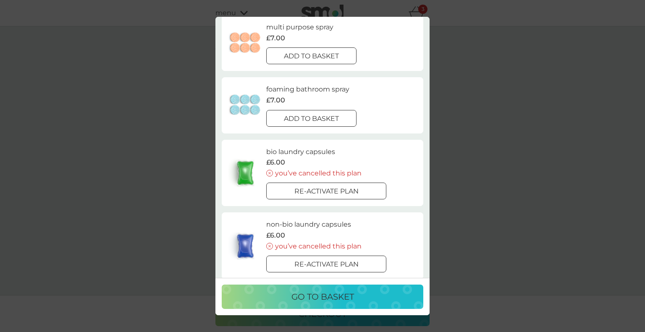
scroll to position [8, 0]
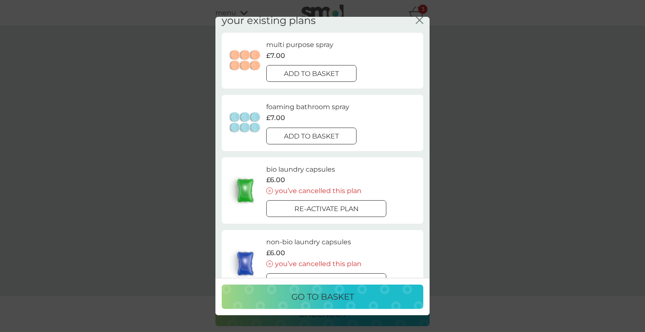
click at [418, 18] on icon "close" at bounding box center [417, 20] width 3 height 7
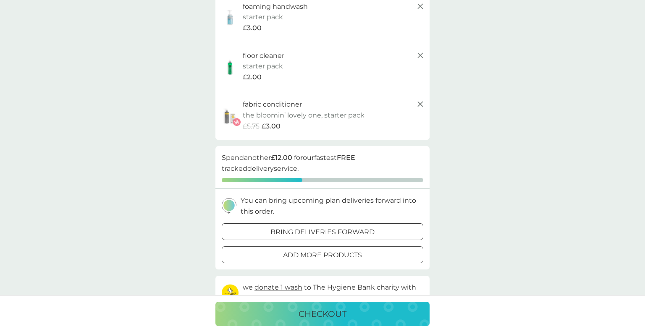
scroll to position [66, 0]
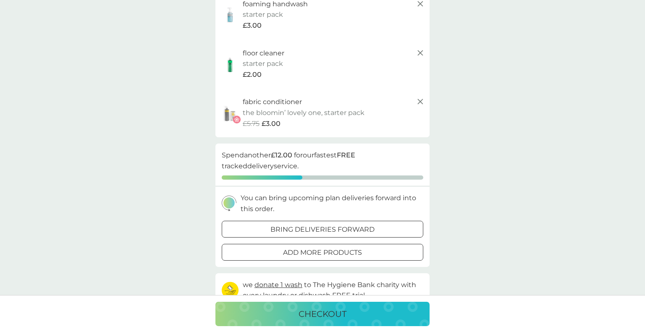
click at [360, 251] on p "add more products" at bounding box center [322, 252] width 79 height 11
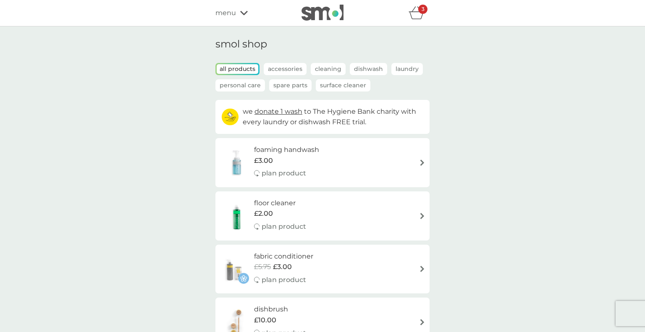
click at [419, 161] on img at bounding box center [422, 162] width 6 height 6
select select "119"
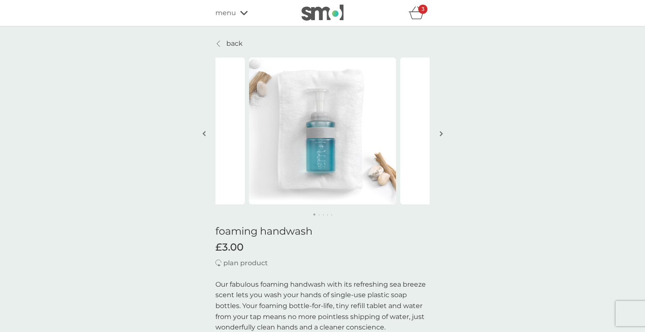
click at [413, 6] on icon "basket" at bounding box center [416, 12] width 16 height 13
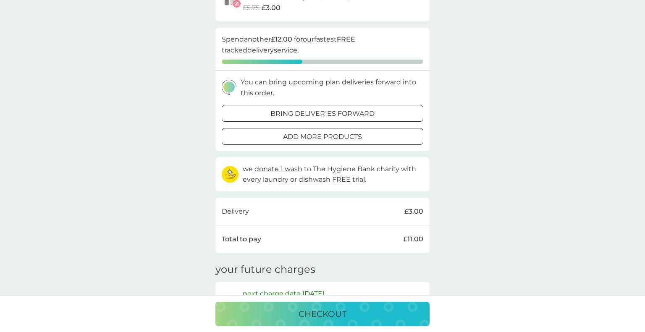
scroll to position [183, 0]
click at [327, 320] on p "checkout" at bounding box center [322, 313] width 48 height 13
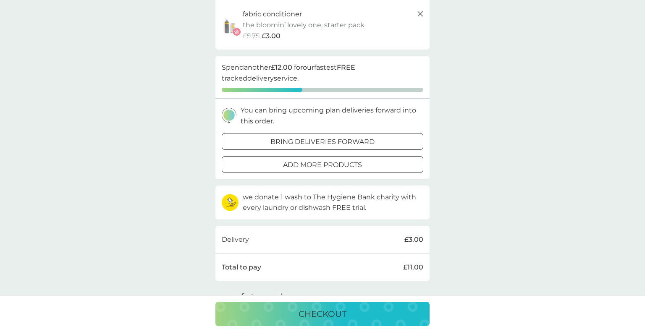
scroll to position [152, 0]
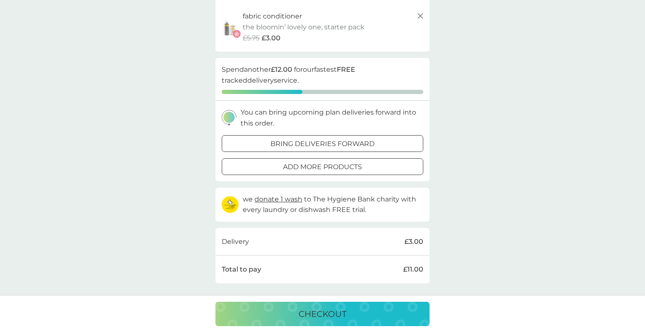
click at [347, 208] on p "we donate 1 wash to The Hygiene Bank charity with every laundry or dishwash FRE…" at bounding box center [333, 204] width 180 height 21
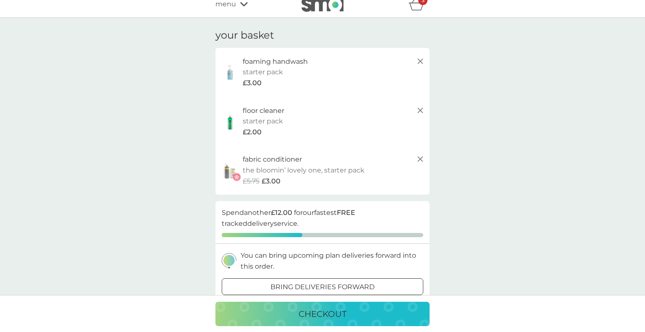
scroll to position [0, 0]
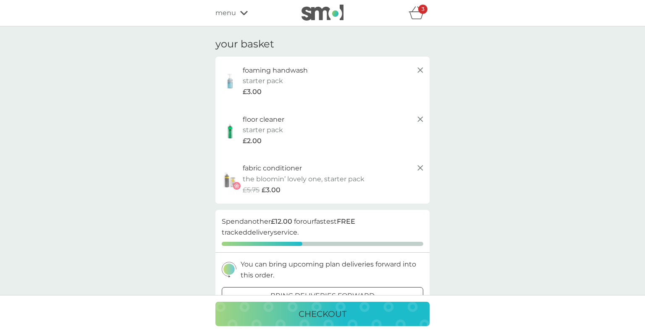
click at [328, 310] on p "checkout" at bounding box center [322, 313] width 48 height 13
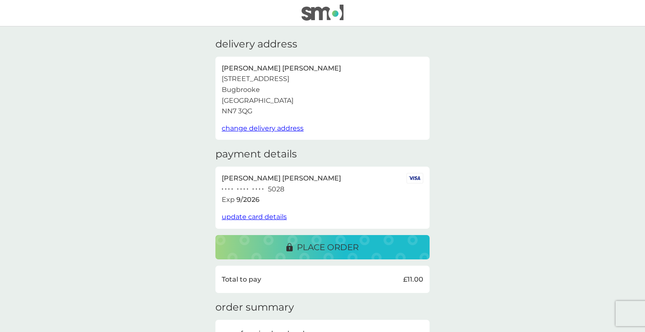
click at [339, 244] on p "place order" at bounding box center [328, 246] width 62 height 13
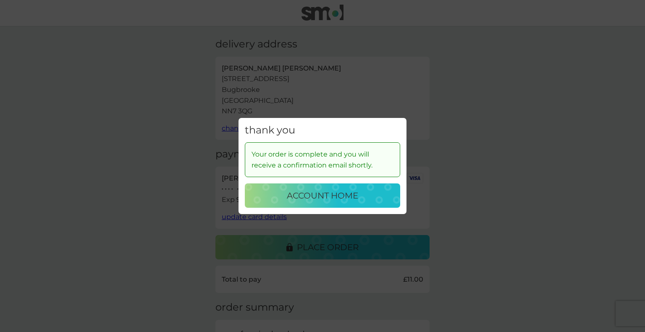
click at [523, 155] on div "thank you Your order is complete and you will receive a confirmation email shor…" at bounding box center [322, 166] width 645 height 332
